Goal: Navigation & Orientation: Find specific page/section

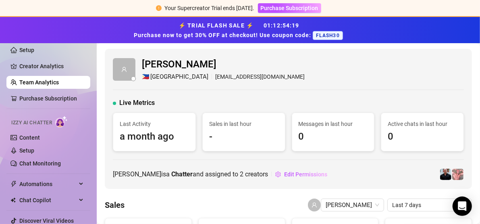
click at [158, 138] on span "a month ago" at bounding box center [154, 136] width 69 height 15
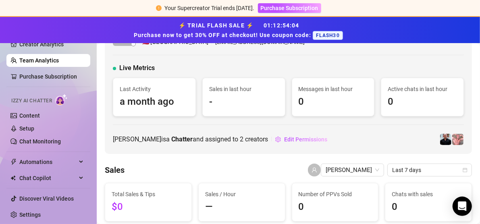
scroll to position [36, 0]
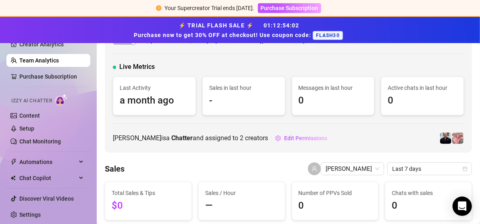
click at [192, 137] on span "Jessa is a Chatter and assigned to 2 creators" at bounding box center [190, 138] width 155 height 10
click at [289, 140] on span at bounding box center [458, 138] width 12 height 12
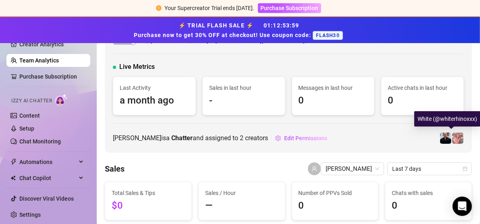
click at [289, 135] on img at bounding box center [458, 138] width 11 height 11
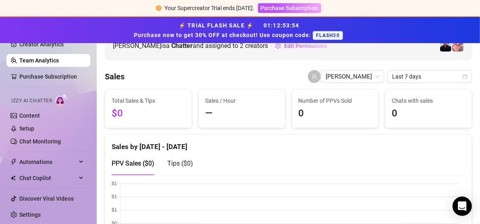
scroll to position [0, 0]
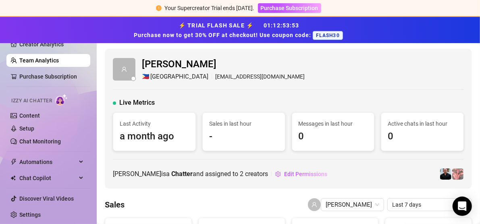
click at [142, 135] on span "a month ago" at bounding box center [154, 136] width 69 height 15
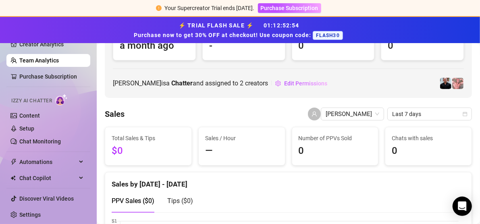
scroll to position [90, 0]
click at [289, 116] on span "[PERSON_NAME]" at bounding box center [353, 115] width 54 height 12
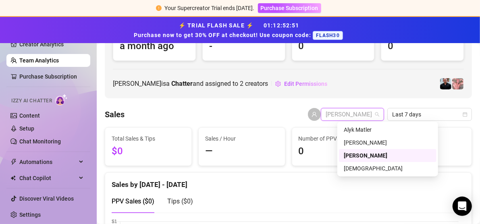
click at [289, 158] on div "[PERSON_NAME]" at bounding box center [388, 155] width 88 height 9
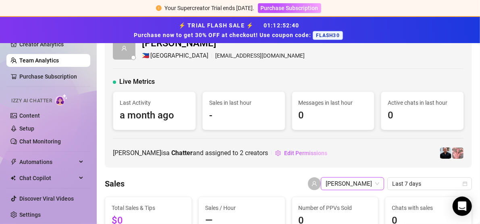
scroll to position [0, 0]
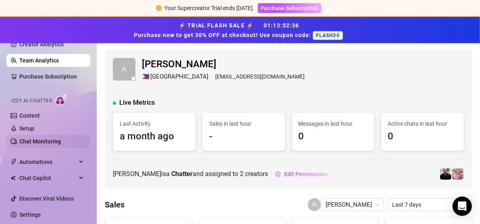
click at [42, 139] on link "Chat Monitoring" at bounding box center [40, 141] width 42 height 6
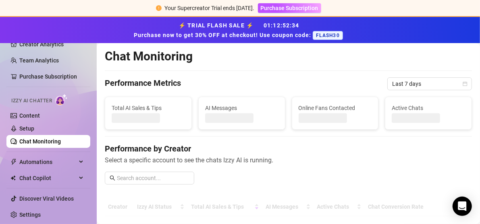
scroll to position [22, 0]
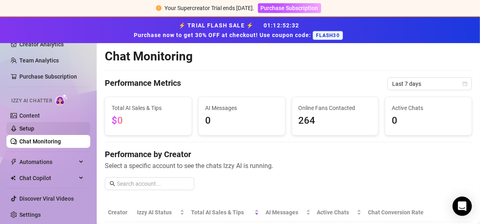
click at [34, 127] on link "Setup" at bounding box center [26, 128] width 15 height 6
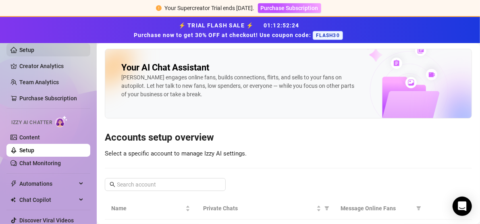
click at [34, 52] on link "Setup" at bounding box center [26, 50] width 15 height 6
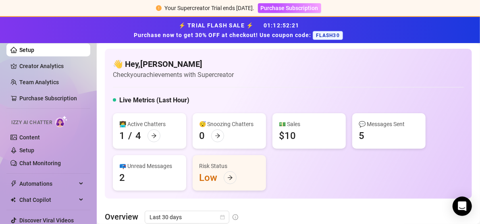
click at [34, 52] on link "Setup" at bounding box center [26, 50] width 15 height 6
click at [34, 48] on link "Setup" at bounding box center [26, 50] width 15 height 6
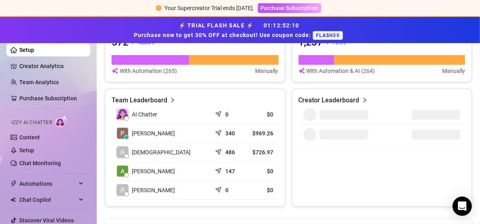
scroll to position [348, 0]
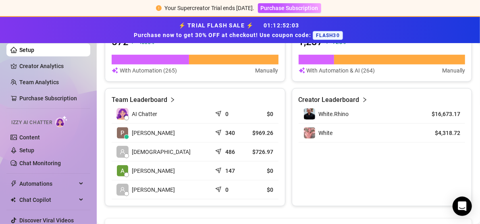
click at [245, 192] on td "$0" at bounding box center [261, 190] width 33 height 19
click at [189, 190] on td "[PERSON_NAME]" at bounding box center [162, 190] width 100 height 19
click at [213, 188] on td "0" at bounding box center [228, 190] width 33 height 19
click at [209, 188] on td "[PERSON_NAME]" at bounding box center [162, 190] width 100 height 19
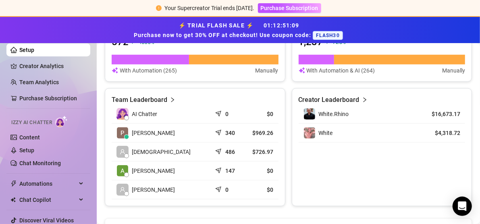
click at [209, 188] on td "[PERSON_NAME]" at bounding box center [162, 190] width 100 height 19
click at [207, 193] on td "[PERSON_NAME]" at bounding box center [162, 190] width 100 height 19
click at [212, 186] on td "0" at bounding box center [228, 190] width 33 height 19
click at [213, 186] on td "0" at bounding box center [228, 190] width 33 height 19
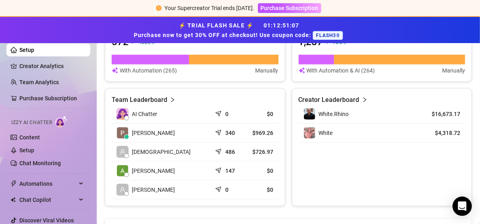
click at [256, 186] on article "$0" at bounding box center [262, 190] width 24 height 8
